Goal: Information Seeking & Learning: Learn about a topic

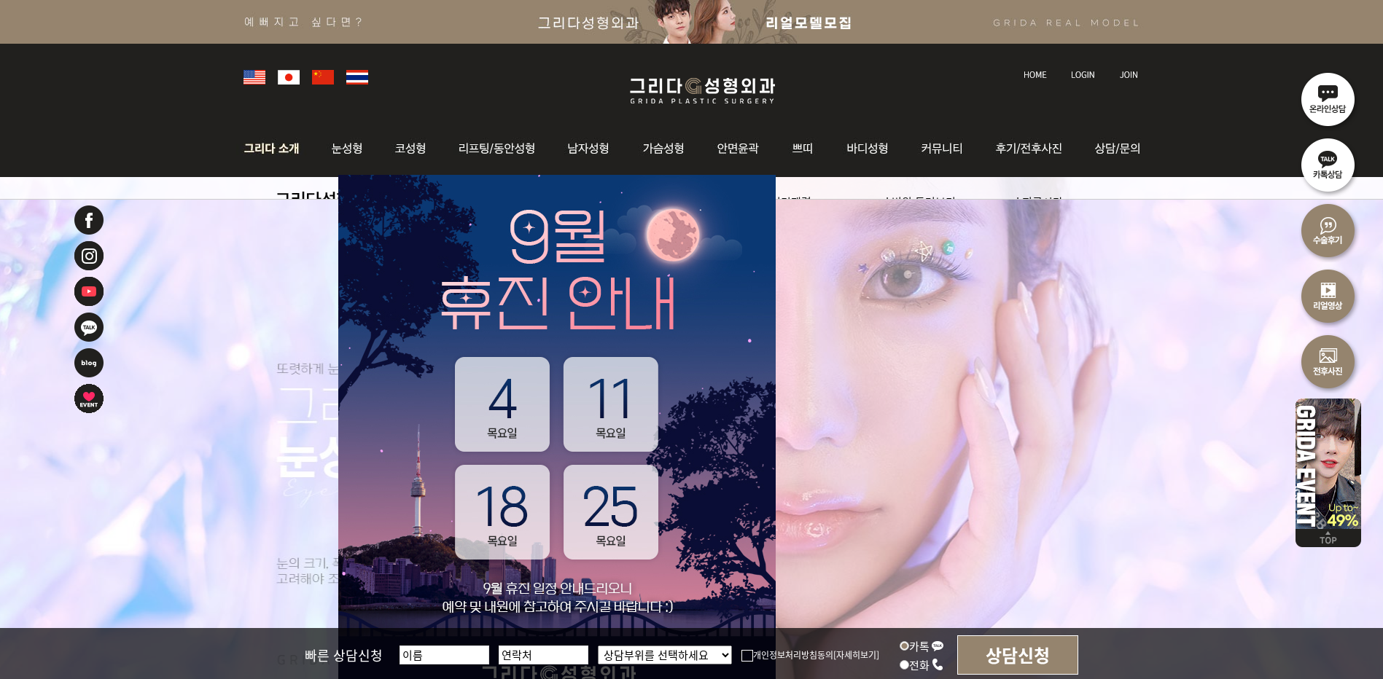
drag, startPoint x: 0, startPoint y: 0, endPoint x: 295, endPoint y: 147, distance: 329.6
click at [295, 147] on img at bounding box center [275, 148] width 79 height 57
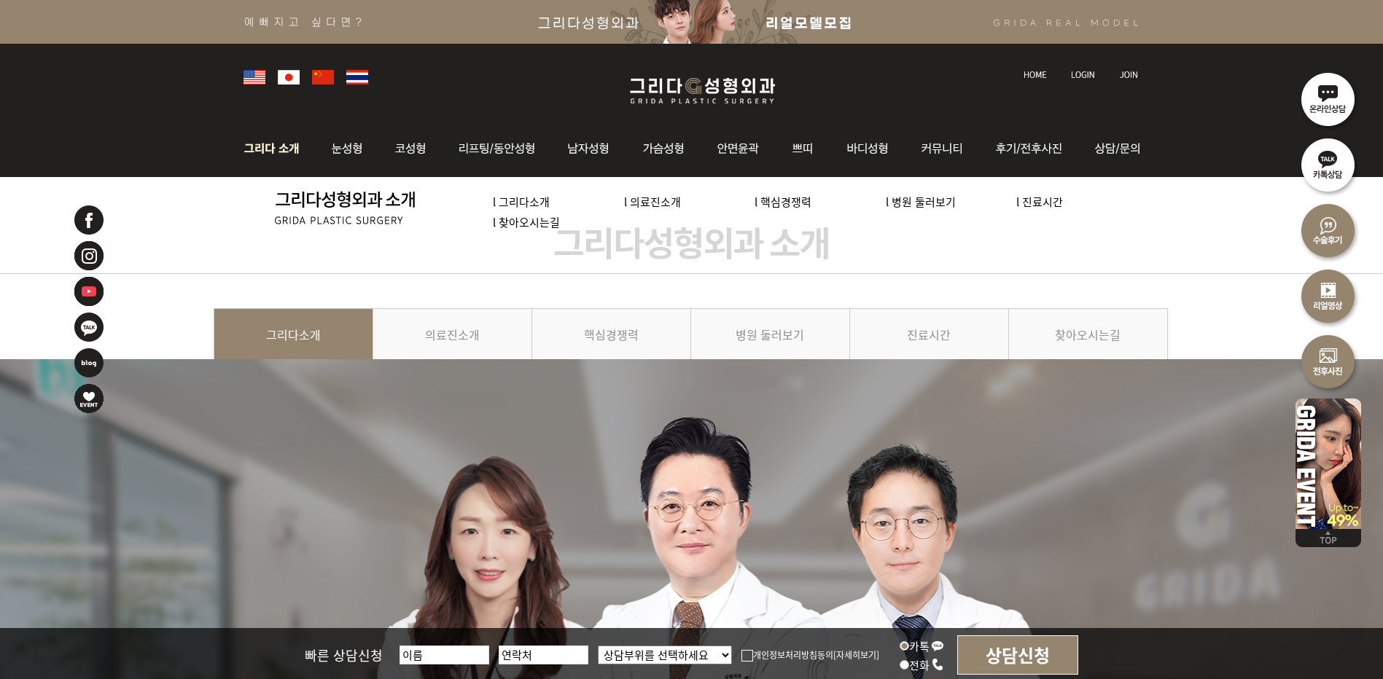
click at [662, 211] on li "l 의료진소개" at bounding box center [689, 202] width 131 height 20
click at [660, 208] on link "l 의료진소개" at bounding box center [652, 201] width 57 height 15
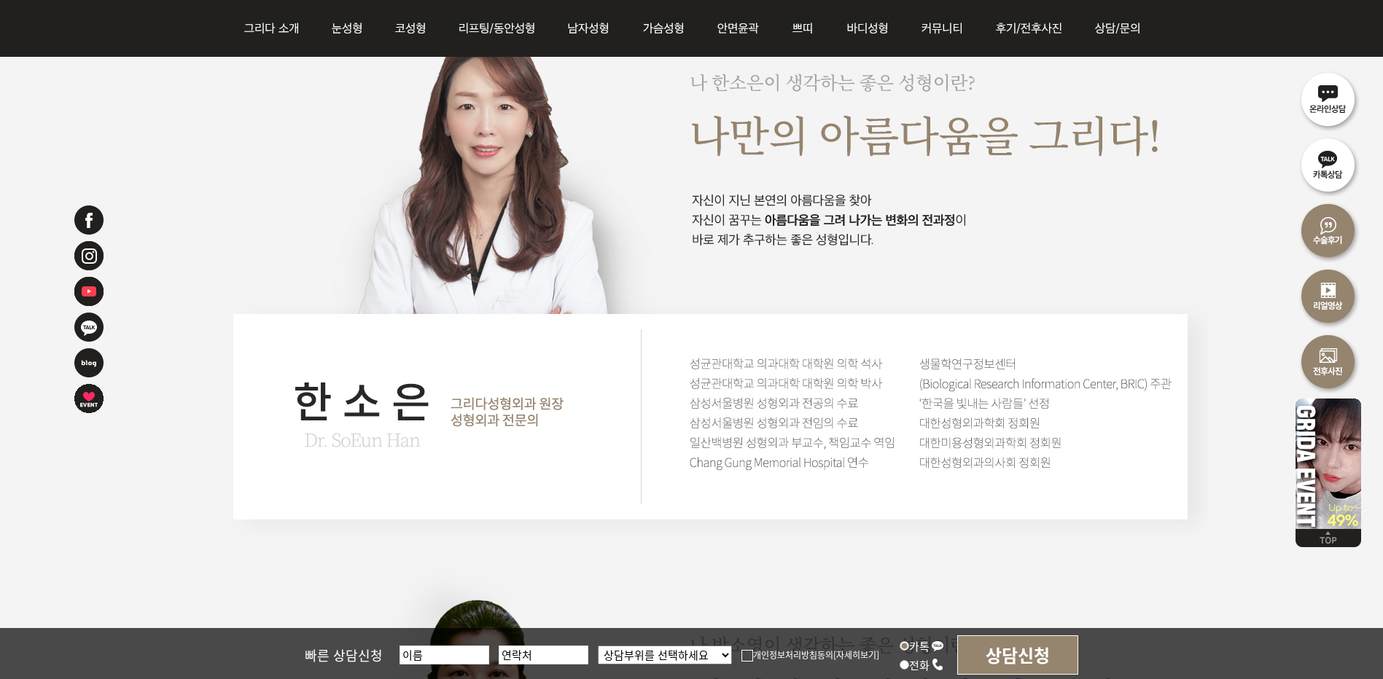
scroll to position [2843, 0]
